Goal: Information Seeking & Learning: Check status

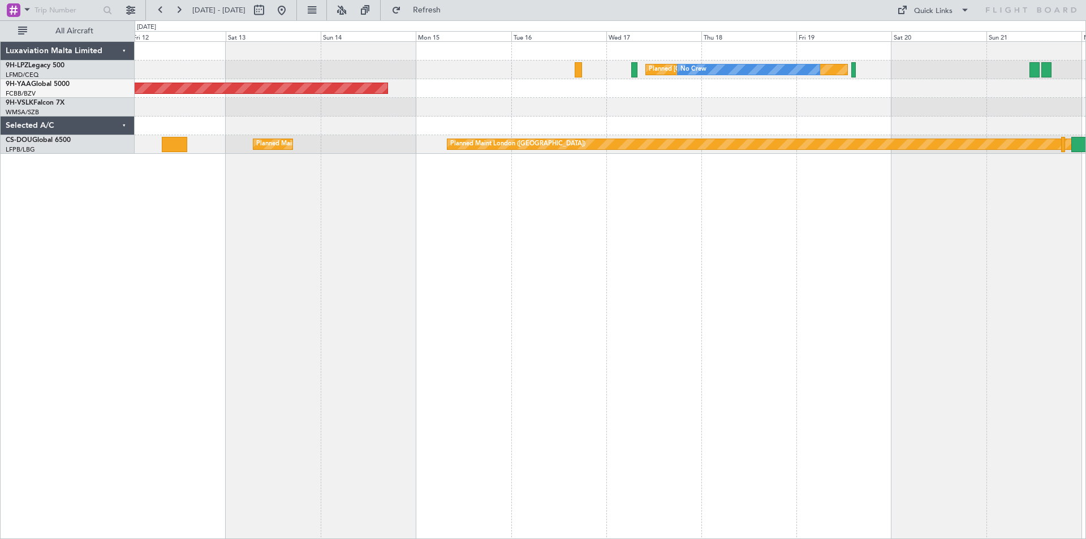
click at [306, 412] on div "Planned [GEOGRAPHIC_DATA] ([GEOGRAPHIC_DATA]) No Crew AOG [GEOGRAPHIC_DATA] (Ma…" at bounding box center [610, 290] width 951 height 498
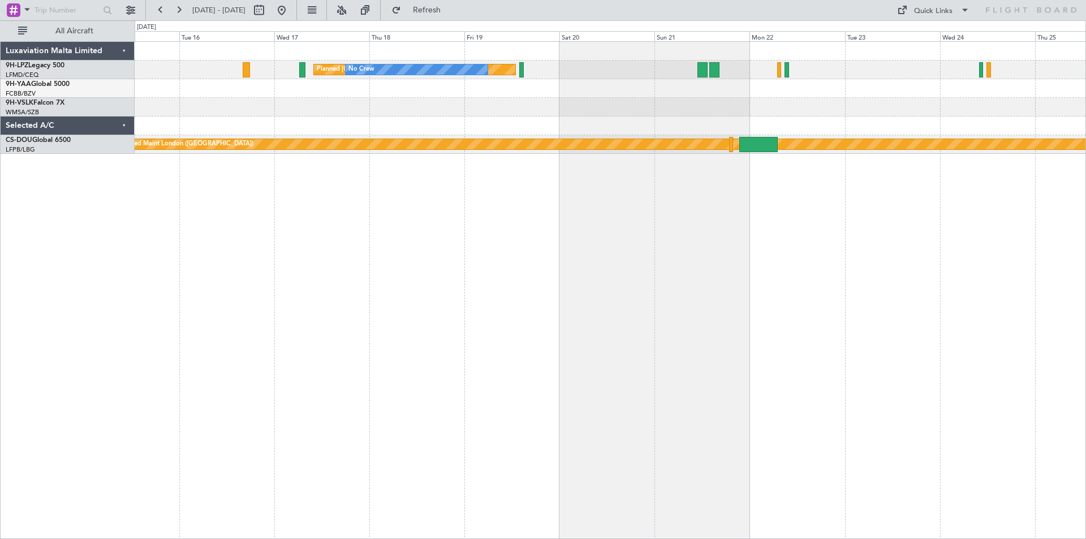
click at [371, 392] on div "Planned [GEOGRAPHIC_DATA] ([GEOGRAPHIC_DATA]) No Crew No Crew AOG [GEOGRAPHIC_D…" at bounding box center [610, 290] width 951 height 498
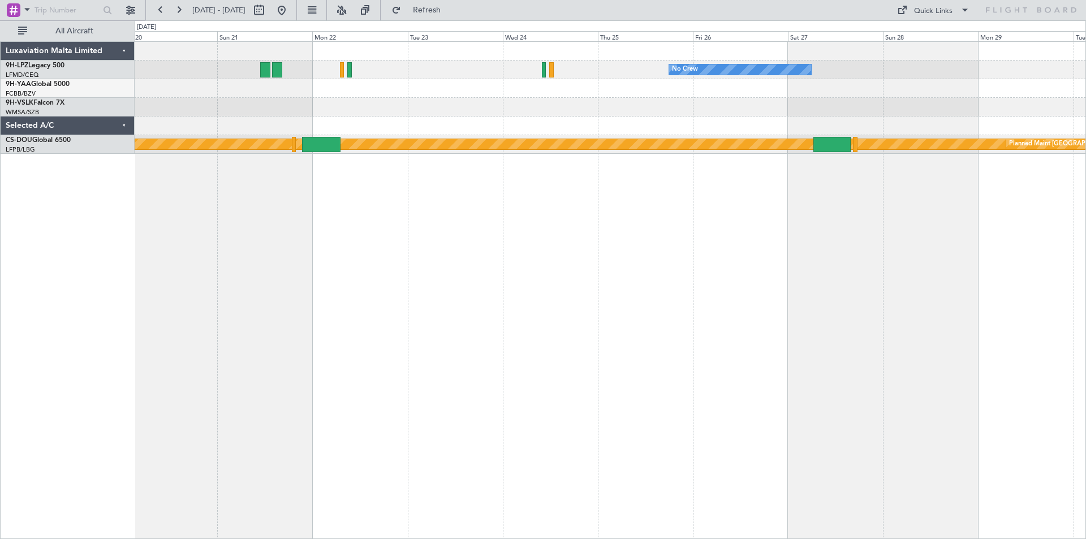
click at [394, 292] on div "No Crew No Crew [GEOGRAPHIC_DATA] ([GEOGRAPHIC_DATA]) Planned Maint [GEOGRAPHIC…" at bounding box center [610, 290] width 951 height 498
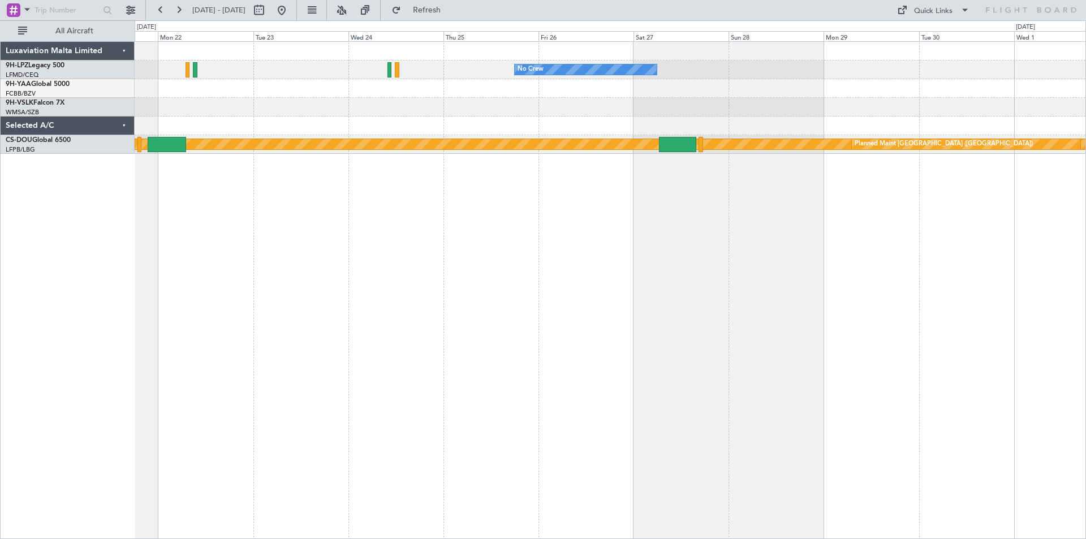
click at [280, 331] on div "No Crew [GEOGRAPHIC_DATA] ([GEOGRAPHIC_DATA]) Planned Maint [GEOGRAPHIC_DATA] (…" at bounding box center [610, 290] width 951 height 498
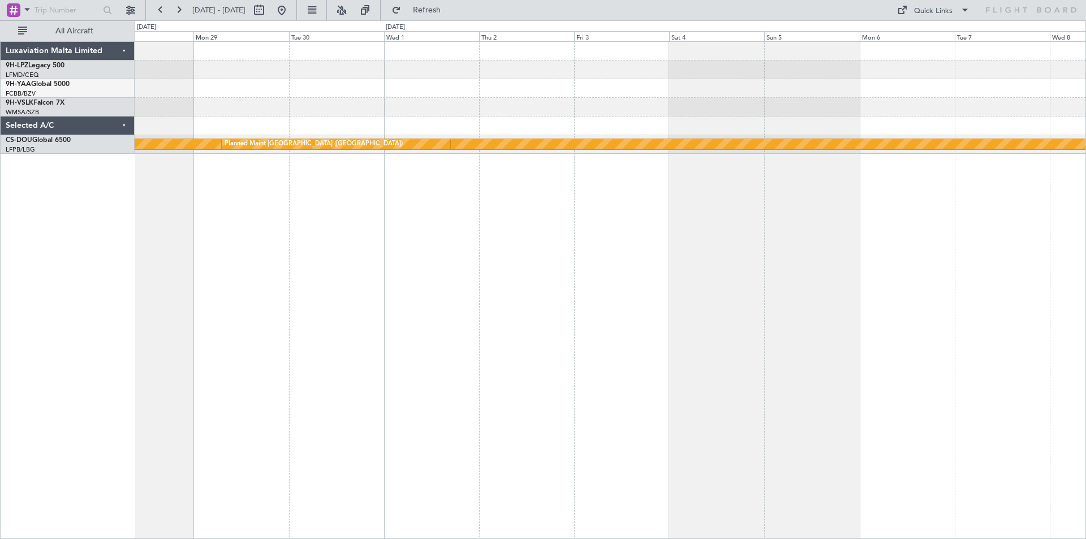
click at [181, 328] on div "No Crew Planned Maint [GEOGRAPHIC_DATA] ([GEOGRAPHIC_DATA]) Planned Maint [GEOG…" at bounding box center [610, 290] width 951 height 498
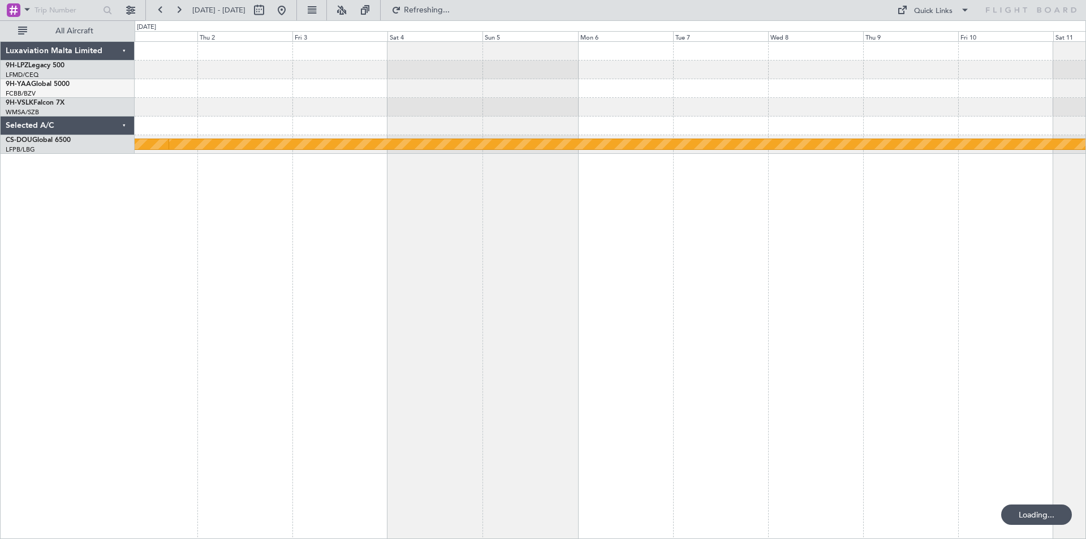
click at [188, 354] on div "Planned Maint London ([GEOGRAPHIC_DATA]) Planned Maint [GEOGRAPHIC_DATA] ([GEOG…" at bounding box center [610, 290] width 951 height 498
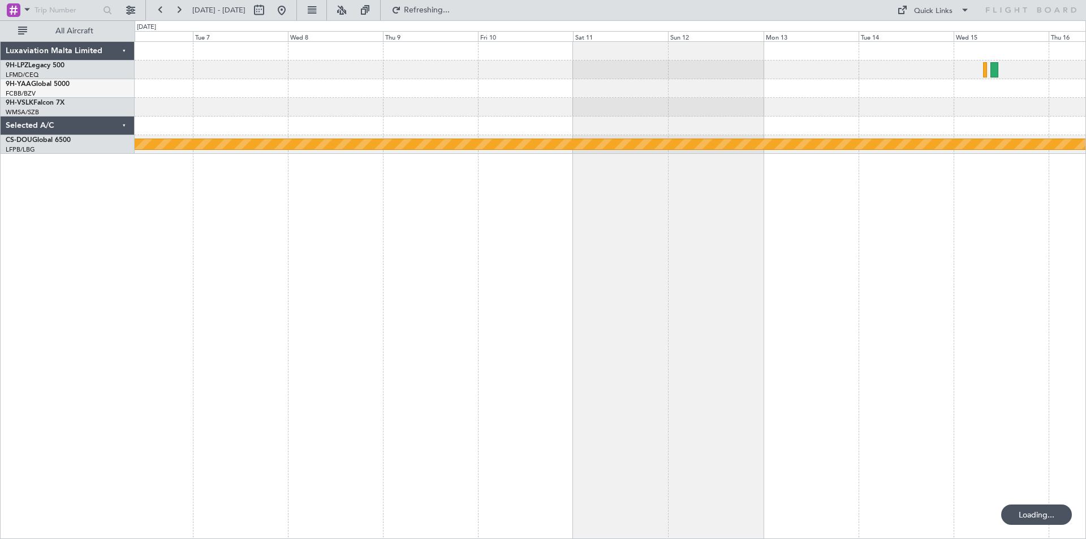
click at [49, 358] on div "Planned Maint London ([GEOGRAPHIC_DATA]) Luxaviation Malta Limited 9H-LPZ Legac…" at bounding box center [543, 279] width 1086 height 518
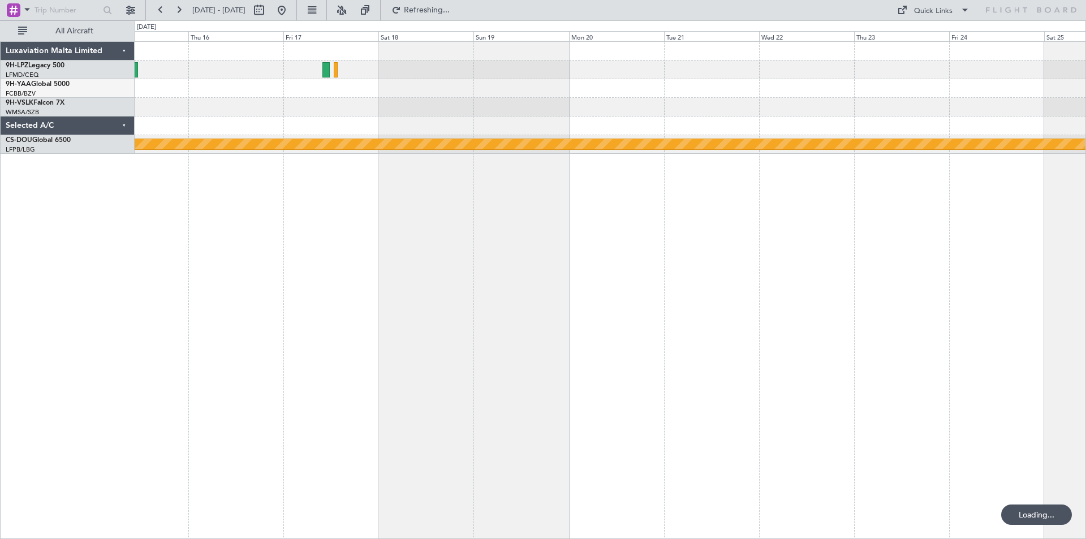
click at [541, 309] on div "Planned Maint London ([GEOGRAPHIC_DATA])" at bounding box center [610, 290] width 951 height 498
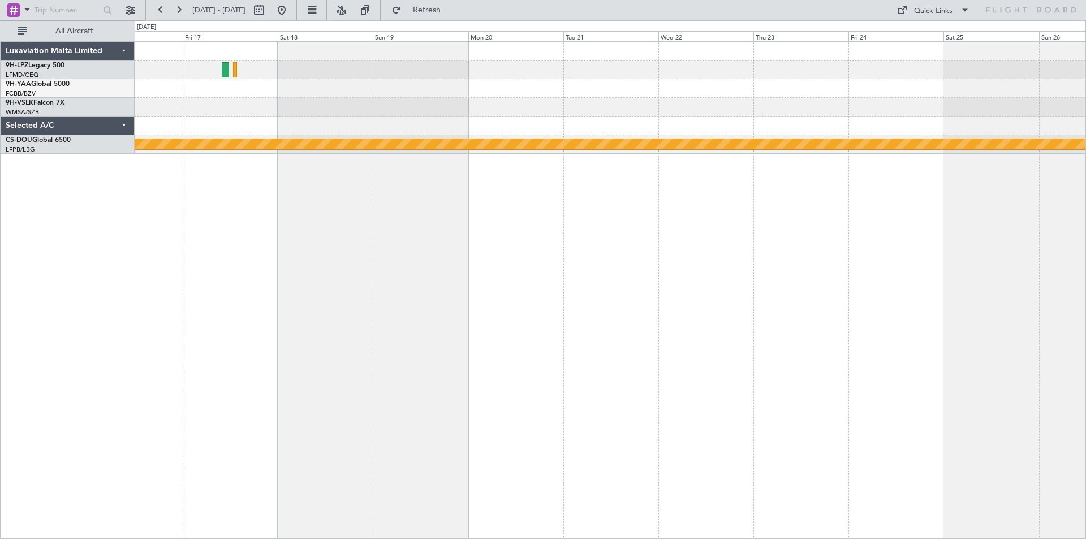
click at [648, 275] on div "Planned Maint London ([GEOGRAPHIC_DATA]) Luxaviation Malta Limited 9H-LPZ Legac…" at bounding box center [543, 279] width 1086 height 518
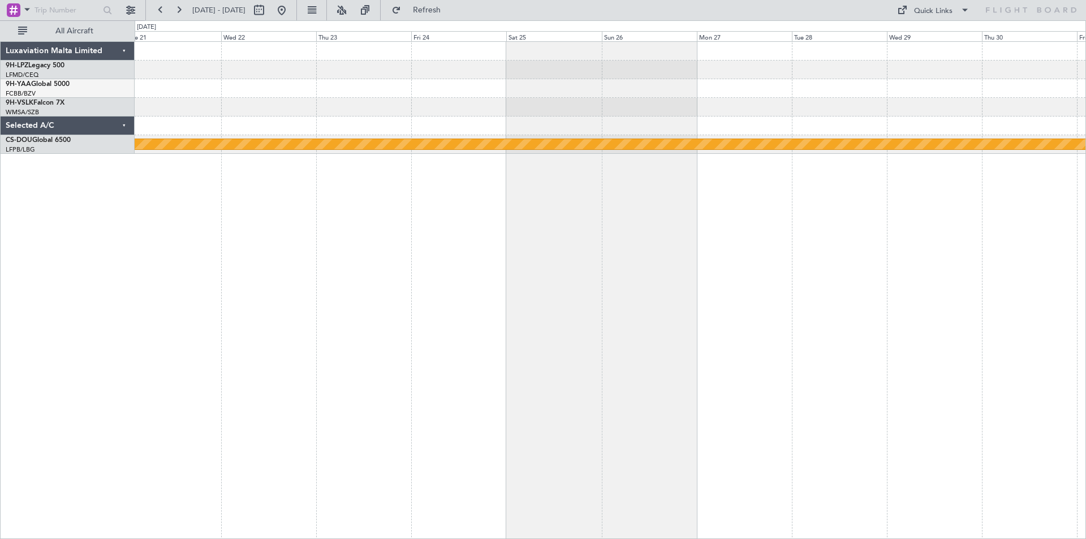
click at [584, 295] on div "Planned Maint London ([GEOGRAPHIC_DATA])" at bounding box center [610, 290] width 951 height 498
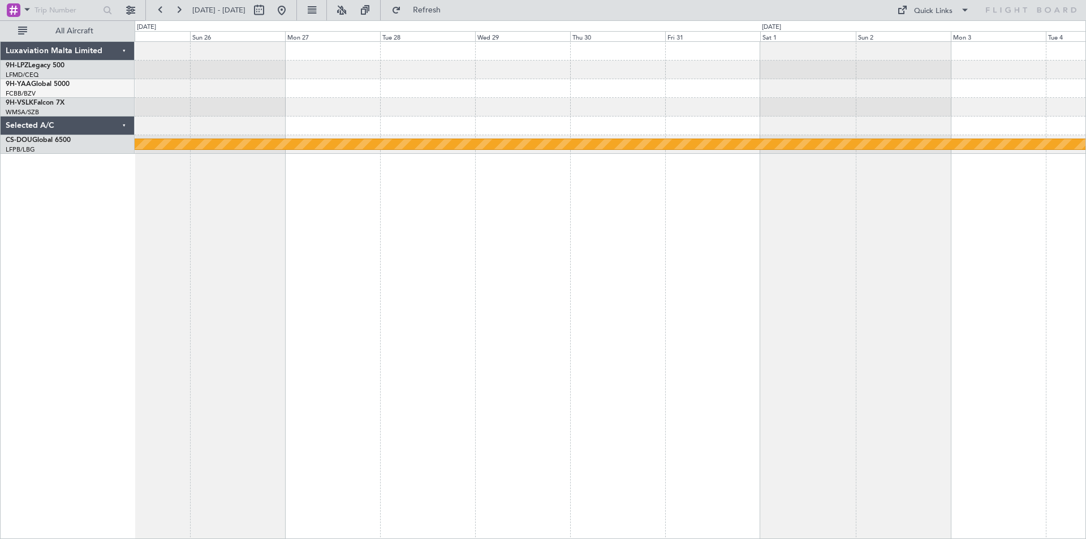
click at [322, 349] on div "Planned Maint London ([GEOGRAPHIC_DATA])" at bounding box center [610, 290] width 951 height 498
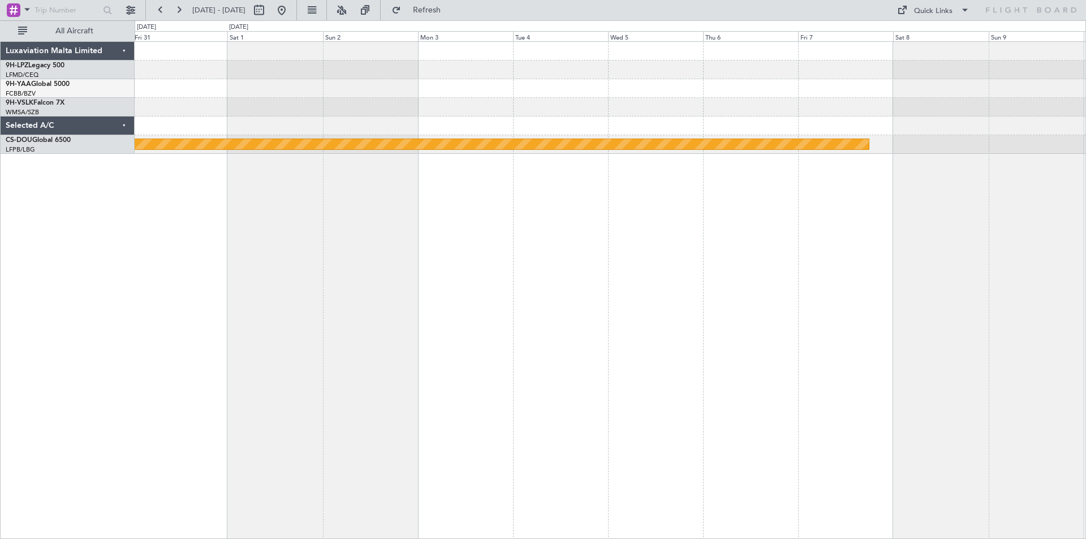
click at [619, 325] on div "Planned [GEOGRAPHIC_DATA] ([GEOGRAPHIC_DATA]) Planned Maint [GEOGRAPHIC_DATA] (…" at bounding box center [610, 290] width 951 height 498
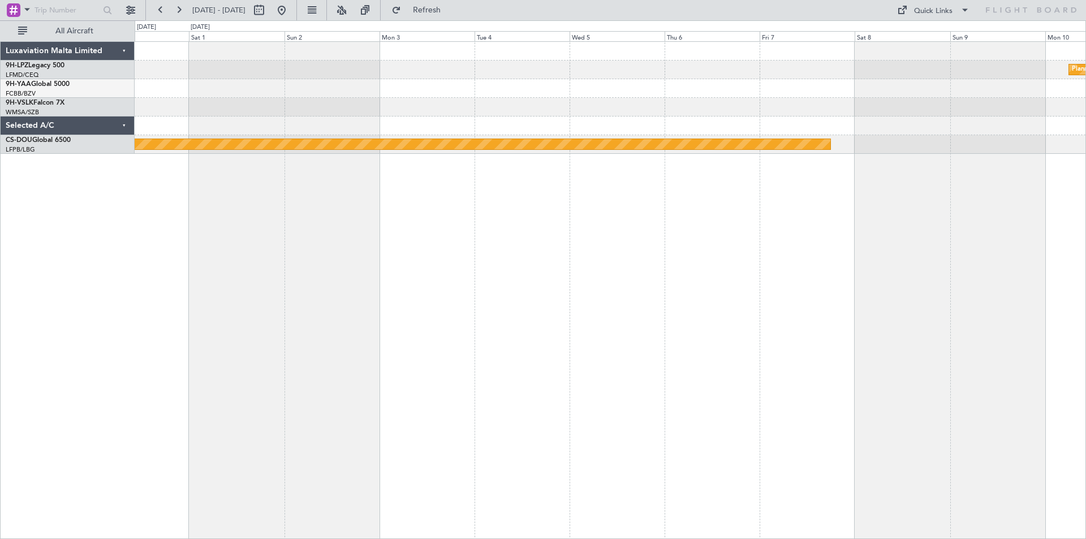
click at [715, 293] on div "Planned [GEOGRAPHIC_DATA] ([GEOGRAPHIC_DATA]) Planned Maint [GEOGRAPHIC_DATA] (…" at bounding box center [610, 290] width 951 height 498
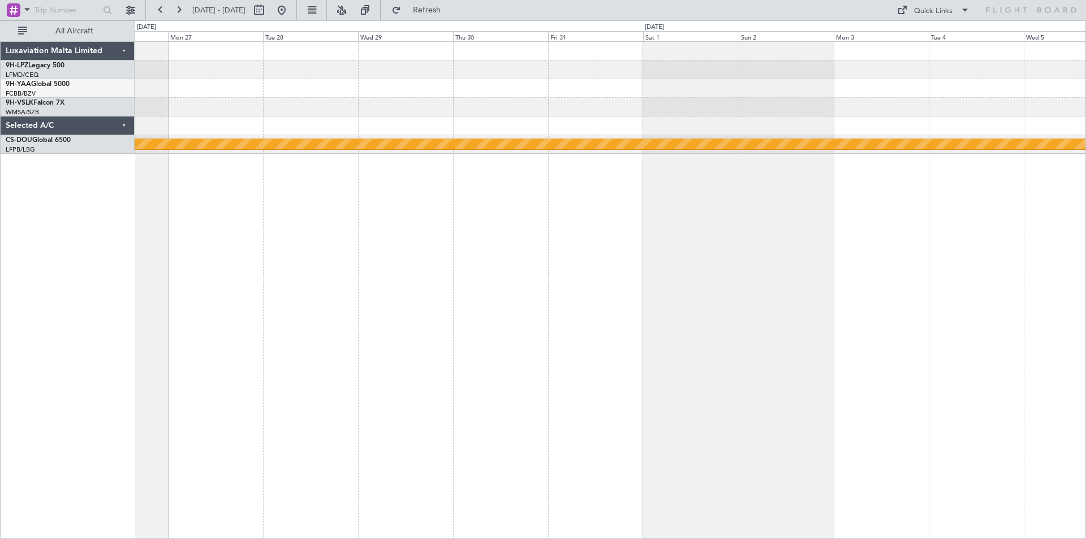
click at [697, 324] on div "Planned Maint London ([GEOGRAPHIC_DATA])" at bounding box center [610, 290] width 951 height 498
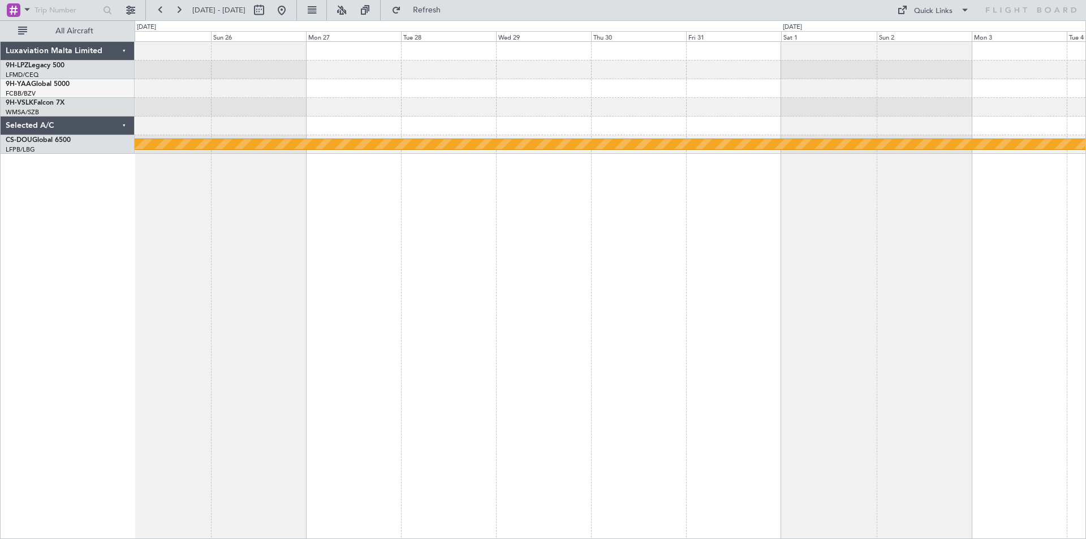
click at [671, 333] on div "Planned Maint London ([GEOGRAPHIC_DATA])" at bounding box center [610, 290] width 951 height 498
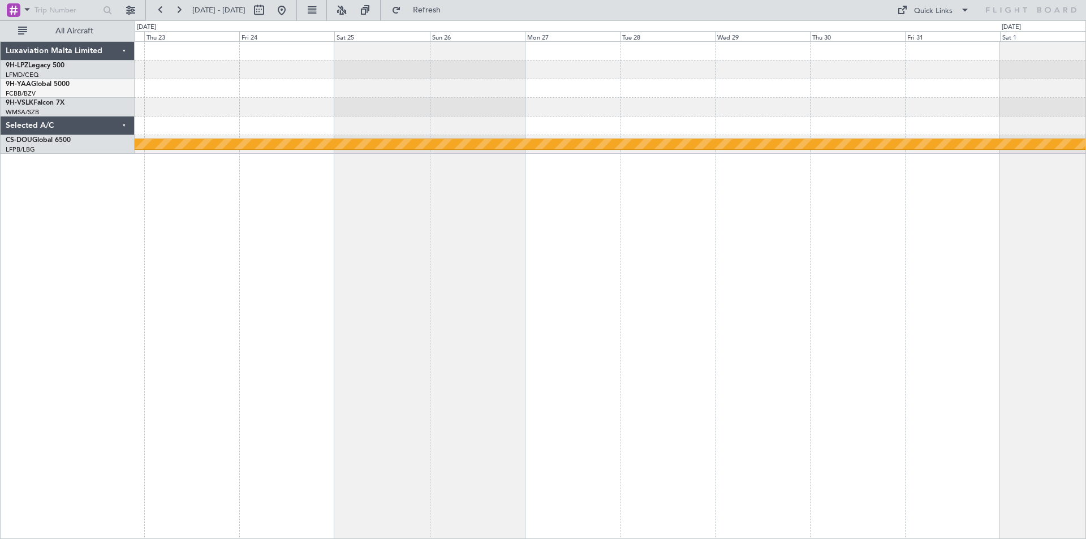
click at [668, 333] on div "Planned Maint London ([GEOGRAPHIC_DATA])" at bounding box center [610, 290] width 951 height 498
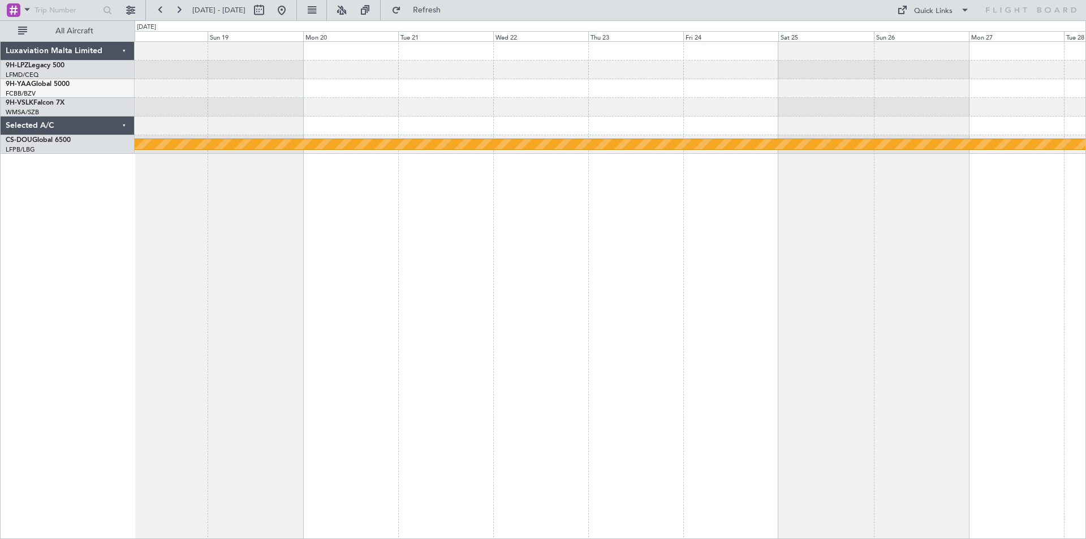
click at [731, 322] on div "Planned Maint London ([GEOGRAPHIC_DATA])" at bounding box center [610, 290] width 951 height 498
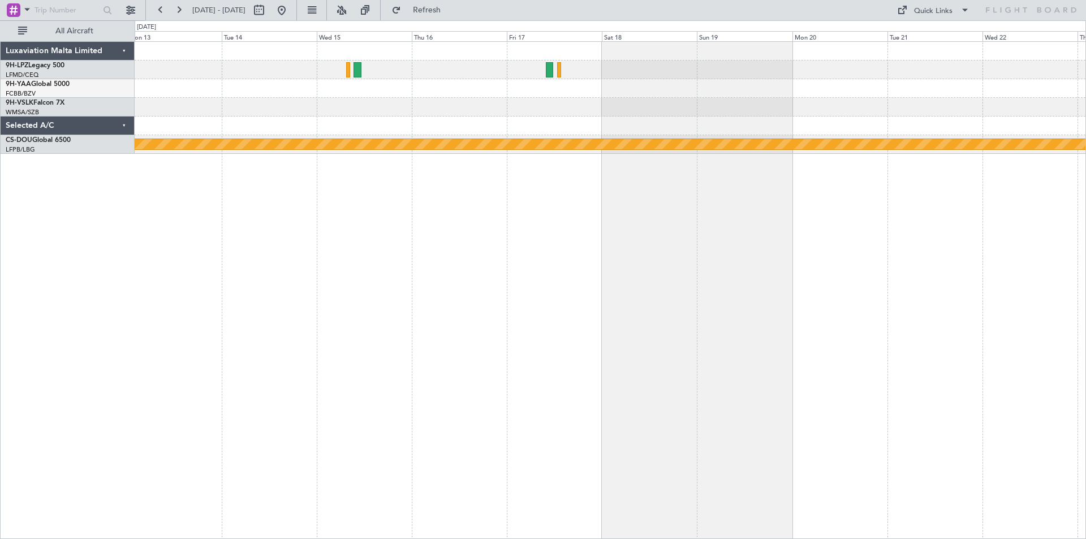
click at [757, 287] on div "Planned Maint London ([GEOGRAPHIC_DATA])" at bounding box center [610, 290] width 951 height 498
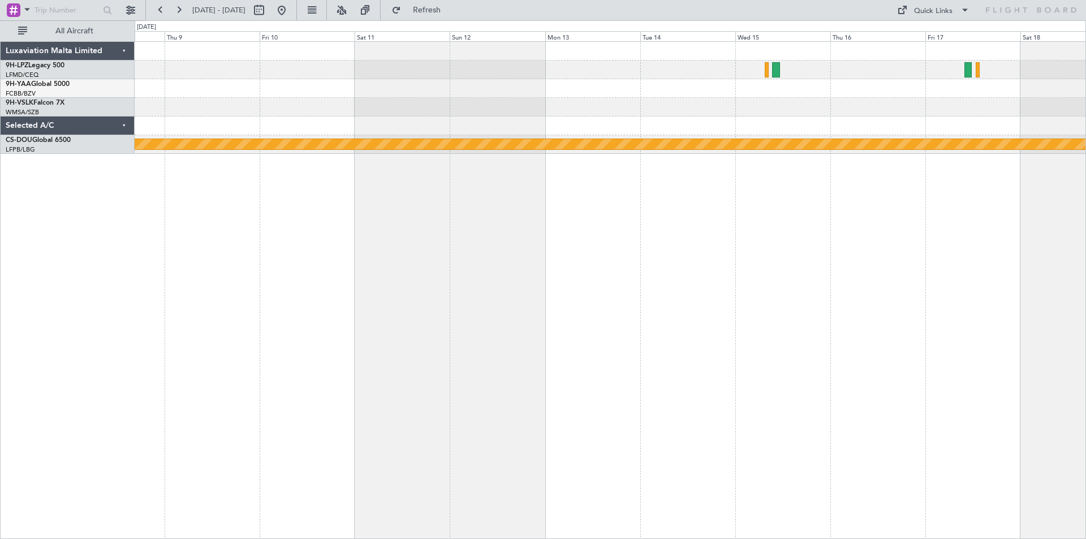
click at [853, 251] on div "Planned Maint London ([GEOGRAPHIC_DATA])" at bounding box center [610, 290] width 951 height 498
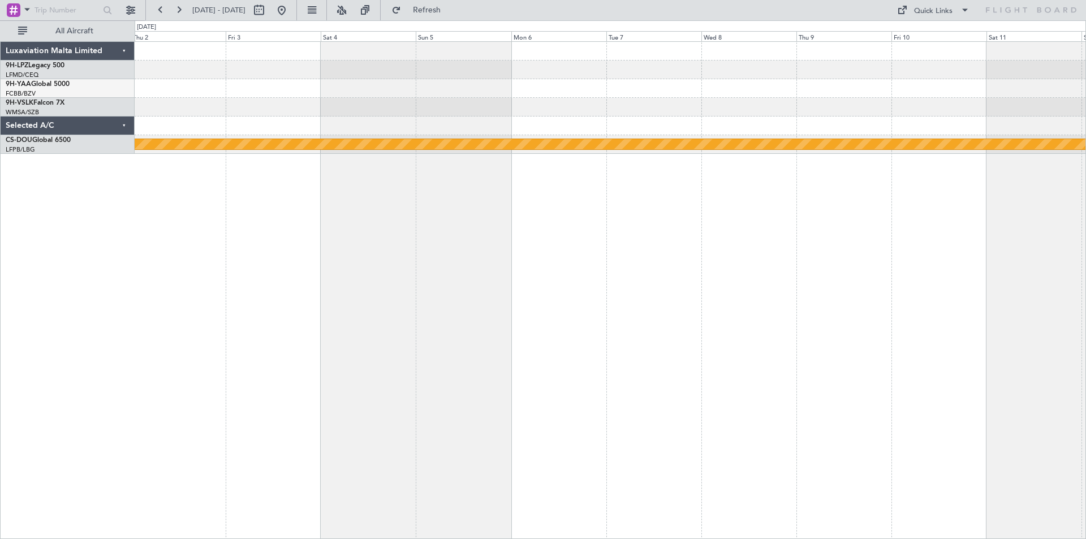
click at [877, 240] on div "Planned Maint London ([GEOGRAPHIC_DATA])" at bounding box center [610, 290] width 951 height 498
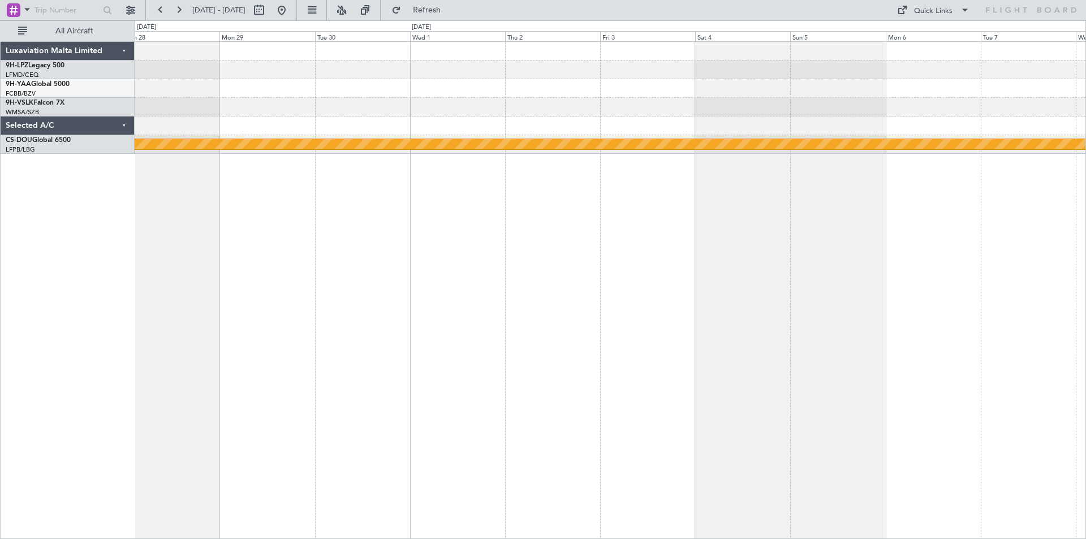
click at [767, 263] on div "Planned Maint London ([GEOGRAPHIC_DATA])" at bounding box center [610, 290] width 951 height 498
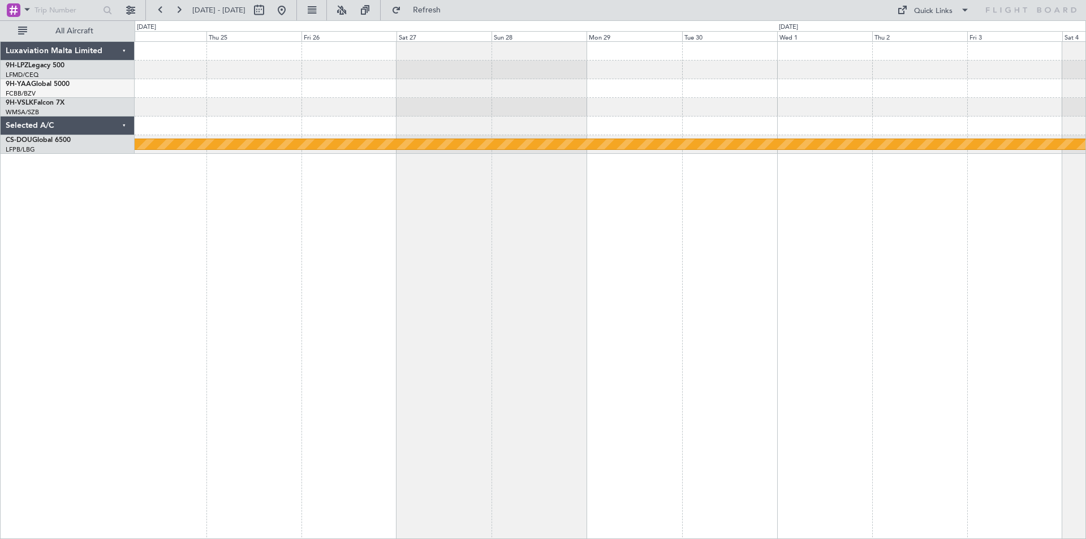
click at [777, 261] on div "Planned Maint London ([GEOGRAPHIC_DATA])" at bounding box center [610, 290] width 951 height 498
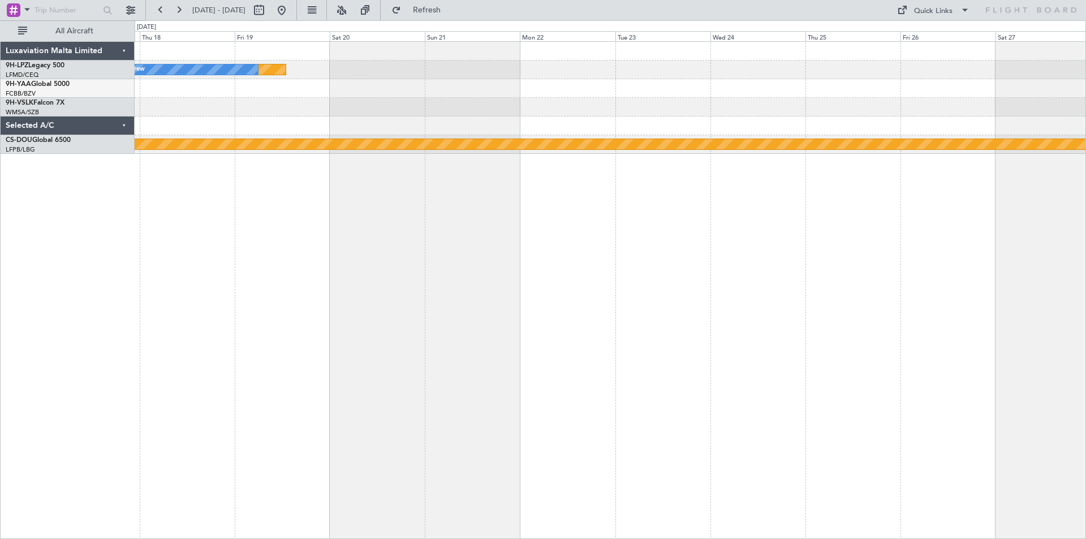
click at [632, 243] on div "Planned [GEOGRAPHIC_DATA] ([GEOGRAPHIC_DATA]) No Crew Planned Maint [GEOGRAPHIC…" at bounding box center [610, 290] width 951 height 498
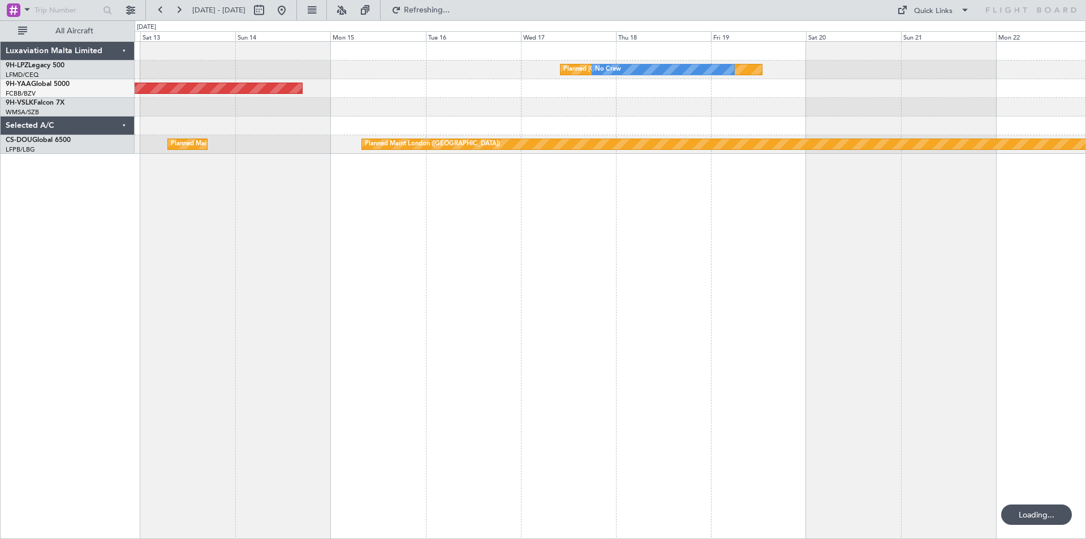
click at [772, 242] on div "Planned [GEOGRAPHIC_DATA] ([GEOGRAPHIC_DATA]) No Crew AOG [GEOGRAPHIC_DATA] (Ma…" at bounding box center [610, 290] width 951 height 498
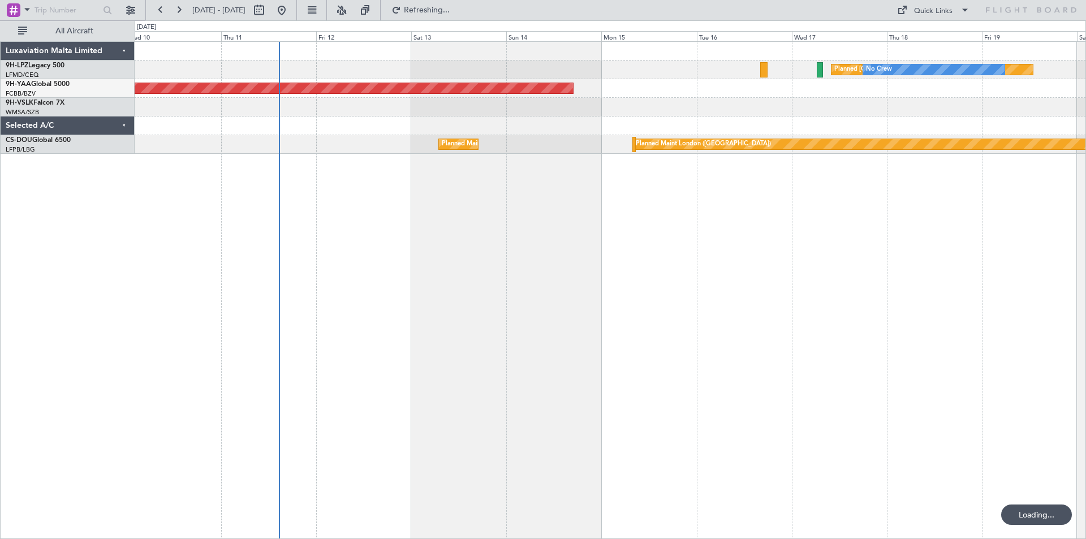
click at [682, 257] on div "Planned [GEOGRAPHIC_DATA] ([GEOGRAPHIC_DATA]) No Crew AOG [GEOGRAPHIC_DATA] (Ma…" at bounding box center [610, 290] width 951 height 498
